Goal: Task Accomplishment & Management: Use online tool/utility

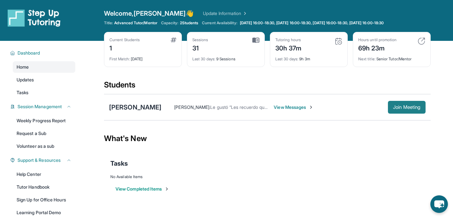
click at [396, 109] on span "Join Meeting" at bounding box center [406, 107] width 27 height 4
click at [397, 107] on span "Join Meeting" at bounding box center [406, 107] width 27 height 4
click at [397, 108] on span "Join Meeting" at bounding box center [406, 107] width 27 height 4
click at [403, 107] on span "Join Meeting" at bounding box center [406, 107] width 27 height 4
